Goal: Check status: Check status

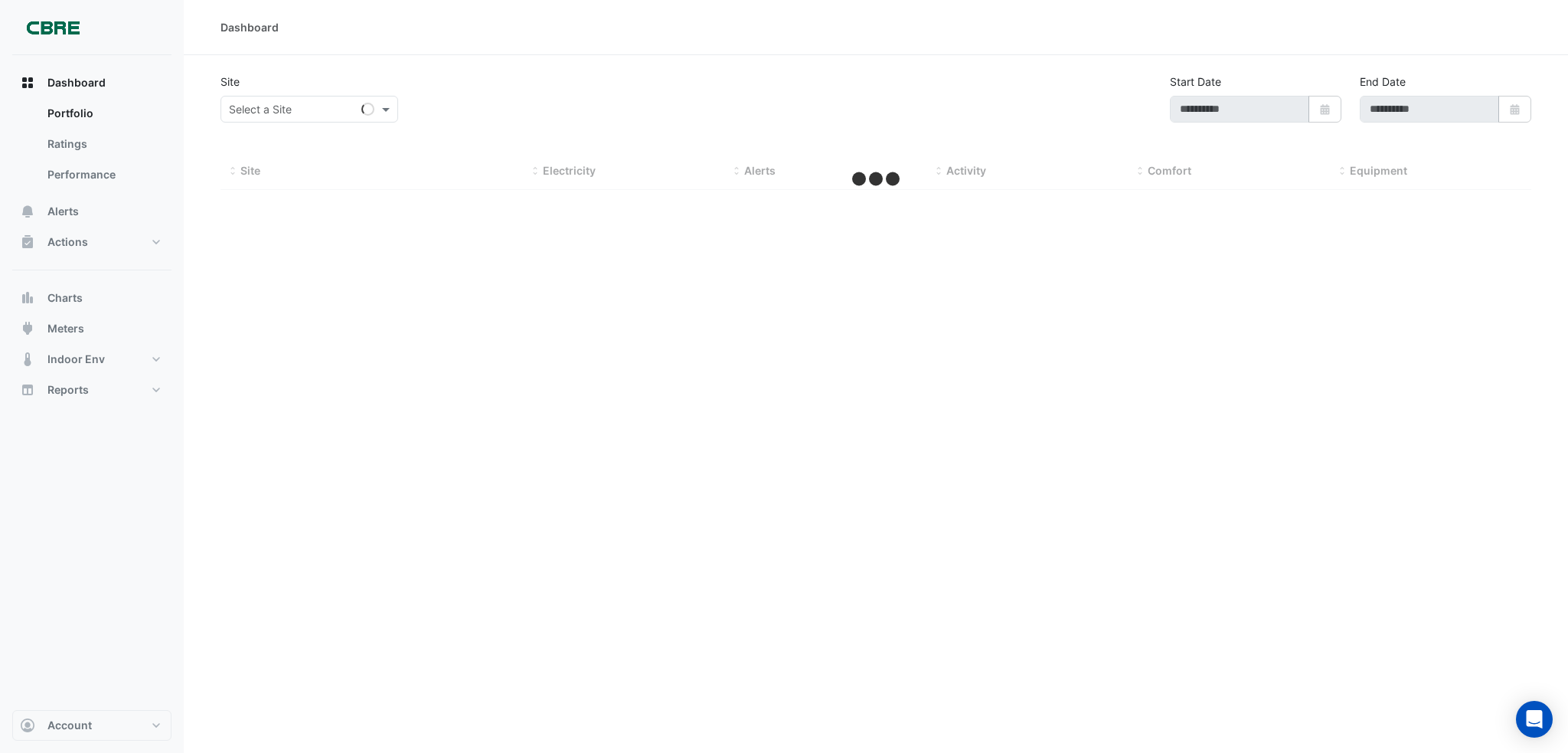
type input "**********"
select select "***"
